Goal: Task Accomplishment & Management: Complete application form

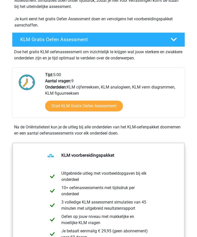
scroll to position [127, 0]
click at [52, 109] on link "Start KLM Gratis Oefen Assessment" at bounding box center [84, 106] width 78 height 11
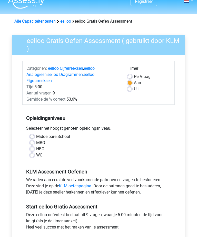
scroll to position [7, 0]
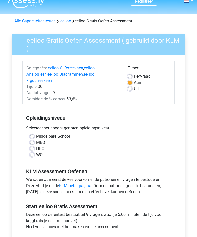
click at [36, 140] on label "MBO" at bounding box center [40, 143] width 9 height 6
click at [31, 140] on input "MBO" at bounding box center [32, 142] width 4 height 5
radio input "true"
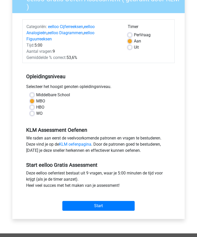
scroll to position [55, 0]
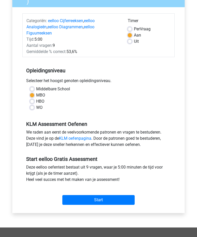
click at [123, 198] on input "Start" at bounding box center [98, 200] width 72 height 10
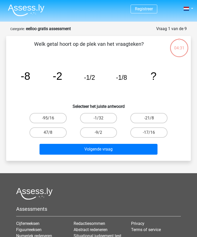
click at [105, 115] on label "-1/32" at bounding box center [98, 118] width 37 height 10
click at [102, 118] on input "-1/32" at bounding box center [100, 119] width 3 height 3
radio input "true"
click at [133, 150] on button "Volgende vraag" at bounding box center [99, 149] width 118 height 11
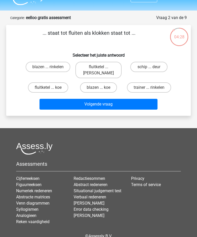
scroll to position [11, 0]
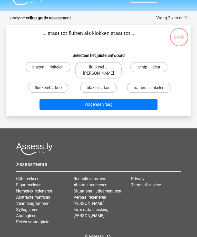
click at [88, 67] on label "fluitketel ... luiden" at bounding box center [99, 70] width 47 height 16
click at [99, 67] on input "fluitketel ... luiden" at bounding box center [100, 68] width 3 height 3
radio input "true"
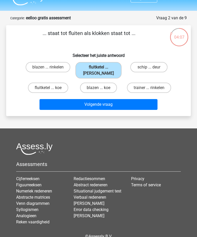
click at [55, 104] on button "Volgende vraag" at bounding box center [99, 104] width 118 height 11
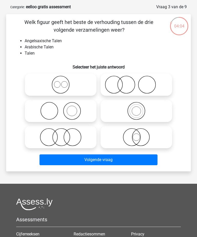
scroll to position [22, 0]
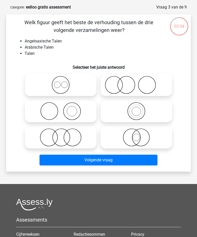
click at [42, 82] on icon at bounding box center [61, 85] width 68 height 18
click at [61, 82] on input "radio" at bounding box center [62, 80] width 3 height 3
radio input "true"
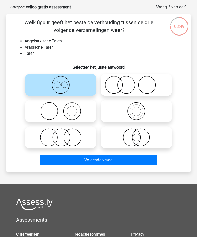
click at [147, 160] on button "Volgende vraag" at bounding box center [99, 160] width 118 height 11
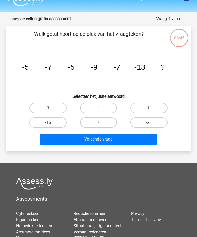
scroll to position [10, 0]
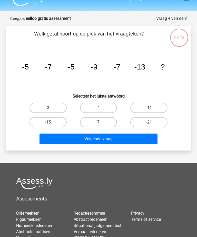
click at [156, 106] on label "-11" at bounding box center [149, 108] width 37 height 10
click at [153, 108] on input "-11" at bounding box center [150, 109] width 3 height 3
radio input "true"
click at [140, 140] on button "Volgende vraag" at bounding box center [99, 138] width 118 height 11
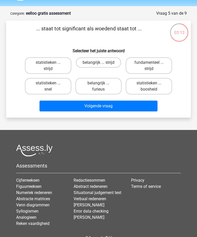
scroll to position [15, 0]
click at [37, 67] on label "statistieken ... strijd" at bounding box center [48, 65] width 47 height 16
click at [48, 66] on input "statistieken ... strijd" at bounding box center [49, 63] width 3 height 3
radio input "true"
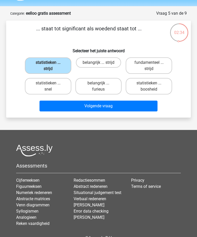
click at [161, 86] on label "statistieken ... boosheid" at bounding box center [149, 86] width 47 height 16
click at [153, 86] on input "statistieken ... boosheid" at bounding box center [150, 84] width 3 height 3
radio input "true"
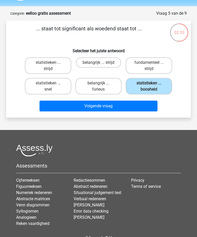
click at [52, 105] on button "Volgende vraag" at bounding box center [99, 106] width 118 height 11
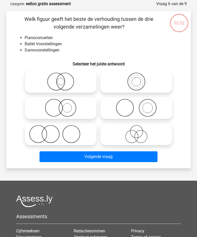
scroll to position [26, 0]
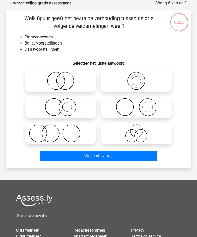
click at [156, 107] on icon at bounding box center [137, 107] width 68 height 18
click at [140, 104] on input "radio" at bounding box center [138, 102] width 3 height 3
radio input "true"
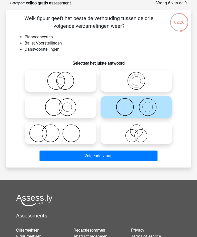
click at [137, 155] on button "Volgende vraag" at bounding box center [99, 155] width 118 height 11
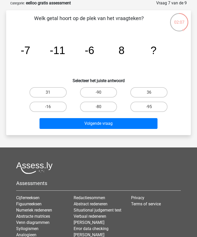
click at [38, 107] on label "-16" at bounding box center [48, 107] width 37 height 10
click at [48, 107] on input "-16" at bounding box center [49, 108] width 3 height 3
radio input "true"
click at [52, 124] on button "Volgende vraag" at bounding box center [99, 123] width 118 height 11
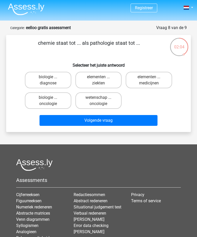
scroll to position [0, 0]
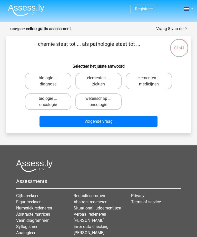
click at [113, 85] on label "elementen ... ziekten" at bounding box center [99, 81] width 47 height 16
click at [102, 81] on input "elementen ... ziekten" at bounding box center [100, 79] width 3 height 3
radio input "true"
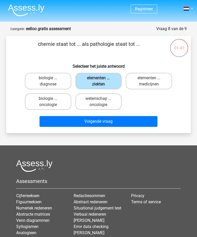
click at [54, 124] on button "Volgende vraag" at bounding box center [99, 121] width 118 height 11
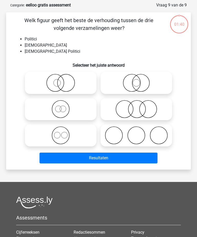
scroll to position [26, 0]
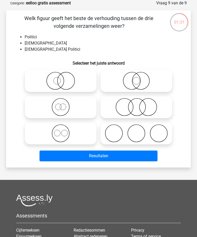
click at [152, 109] on icon at bounding box center [137, 107] width 68 height 18
click at [140, 104] on input "radio" at bounding box center [138, 102] width 3 height 3
radio input "true"
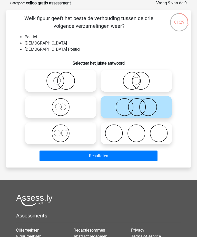
click at [52, 154] on button "Resultaten" at bounding box center [99, 155] width 118 height 11
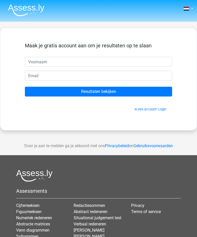
click at [35, 57] on input "text" at bounding box center [99, 62] width 148 height 10
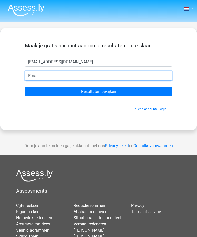
click at [150, 78] on input "email" at bounding box center [99, 76] width 148 height 10
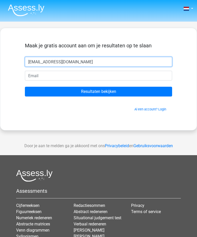
click at [148, 63] on input "Robinerunge01@gmail.com" at bounding box center [99, 62] width 148 height 10
type input "Ro"
type input "Robine"
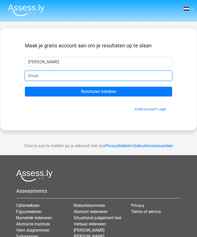
click at [144, 78] on input "email" at bounding box center [99, 76] width 148 height 10
type input "robinerunge01@gmail.com"
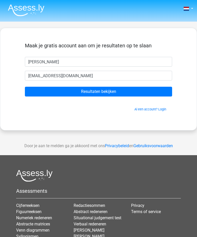
click at [149, 91] on input "Resultaten bekijken" at bounding box center [99, 92] width 148 height 10
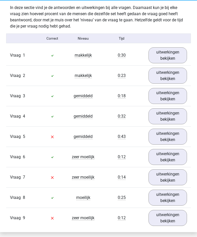
scroll to position [560, 0]
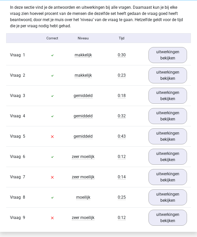
click at [171, 160] on link "uitwerkingen bekijken" at bounding box center [168, 157] width 39 height 16
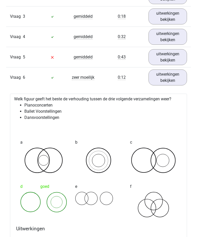
scroll to position [643, 0]
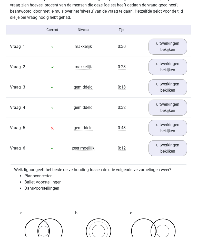
click at [174, 126] on link "uitwerkingen bekijken" at bounding box center [168, 128] width 39 height 16
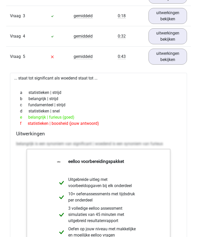
scroll to position [635, 0]
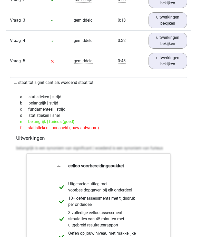
click at [173, 62] on link "uitwerkingen bekijken" at bounding box center [168, 61] width 39 height 16
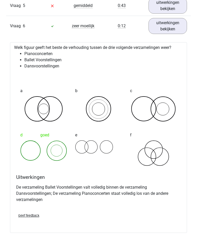
click at [178, 29] on link "uitwerkingen bekijken" at bounding box center [168, 26] width 39 height 16
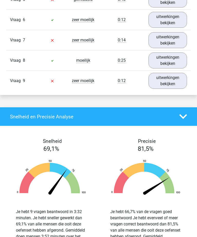
click at [177, 40] on link "uitwerkingen bekijken" at bounding box center [168, 40] width 39 height 16
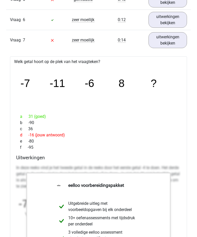
click at [174, 42] on link "uitwerkingen bekijken" at bounding box center [168, 40] width 39 height 16
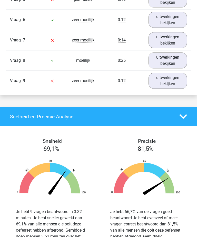
click at [171, 83] on link "uitwerkingen bekijken" at bounding box center [168, 81] width 39 height 16
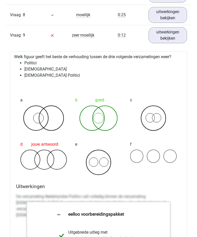
scroll to position [742, 0]
click at [177, 39] on link "uitwerkingen bekijken" at bounding box center [168, 35] width 39 height 16
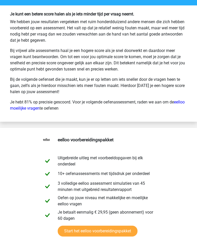
scroll to position [986, 0]
